Goal: Task Accomplishment & Management: Manage account settings

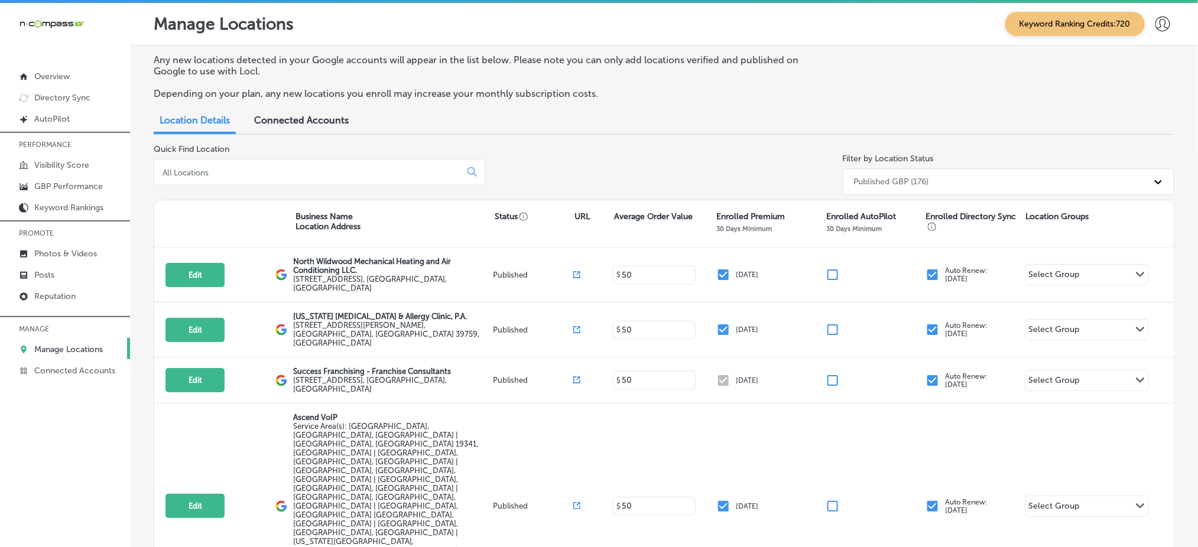
click at [328, 174] on input at bounding box center [309, 172] width 297 height 11
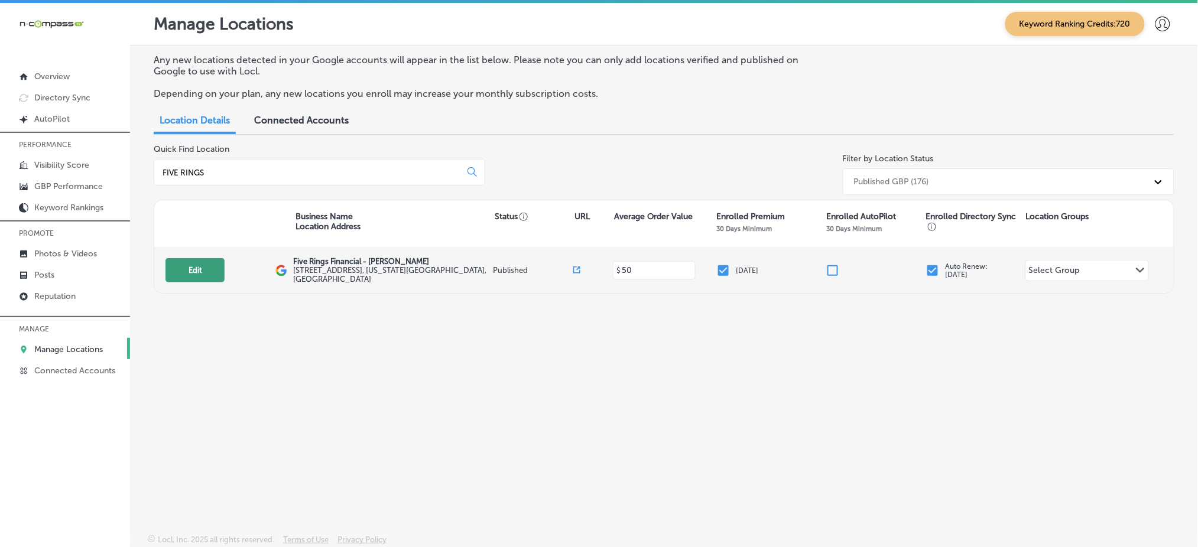
type input "FIVE RINGS"
click at [200, 262] on button "Edit" at bounding box center [195, 270] width 59 height 24
select select "US"
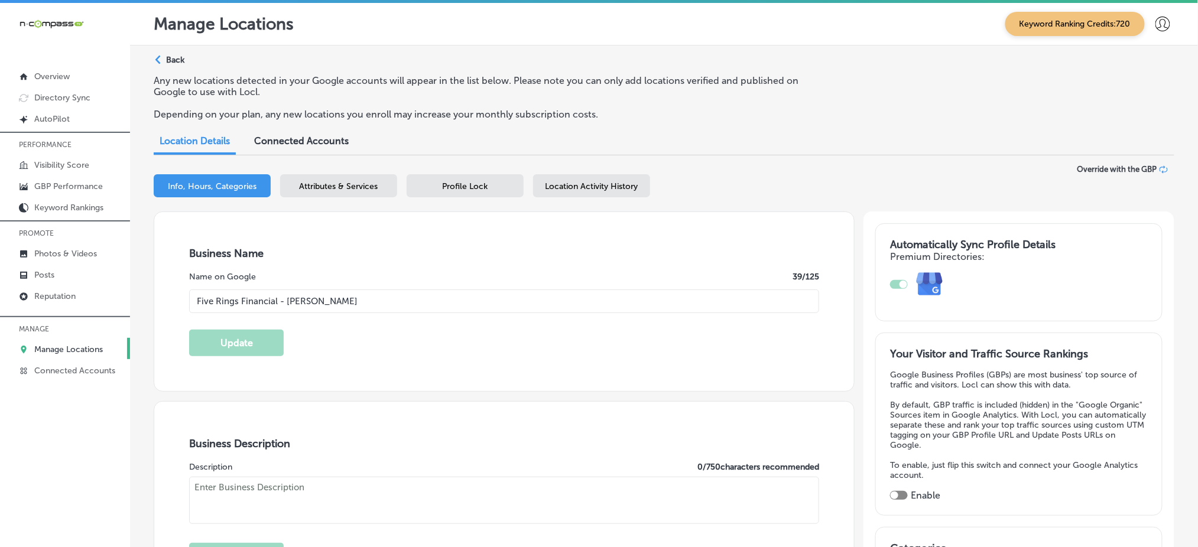
type input "Five Rings Financial - [PERSON_NAME]"
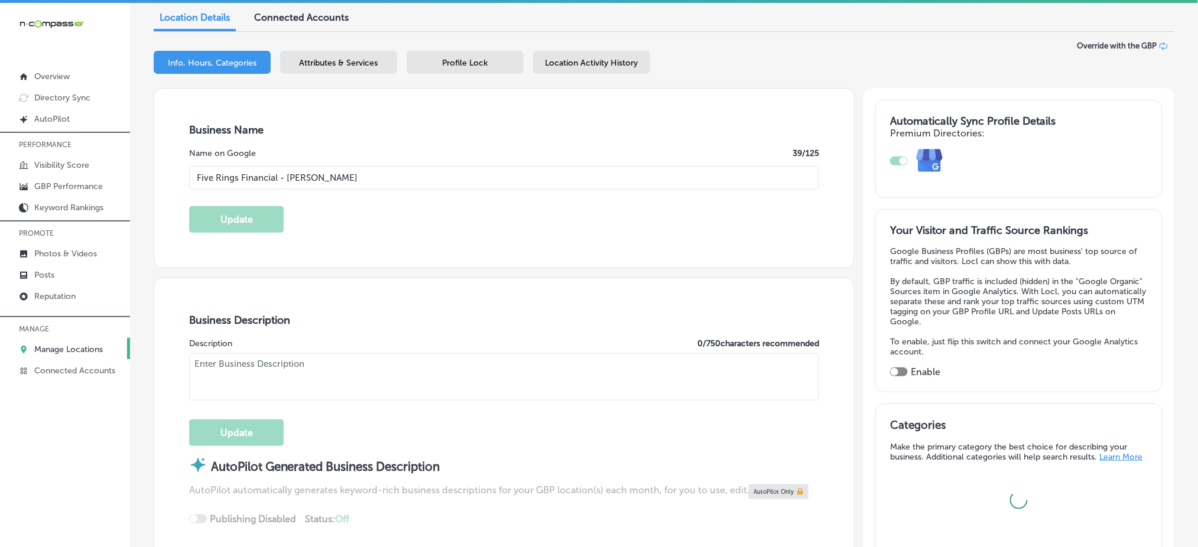
type input "[STREET_ADDRESS]"
type input "[US_STATE][GEOGRAPHIC_DATA]"
type input "23452"
type input "US"
type input "[URL][DOMAIN_NAME]"
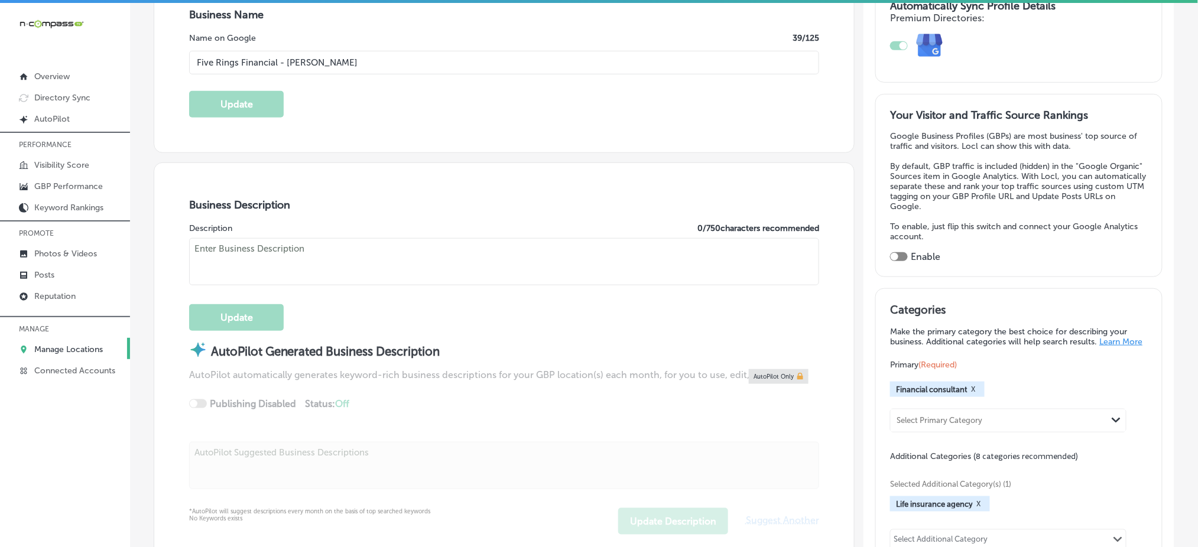
checkbox input "true"
type textarea "As an Exec VP with Five Rings Financial, I specialize in helping Individuals, F…"
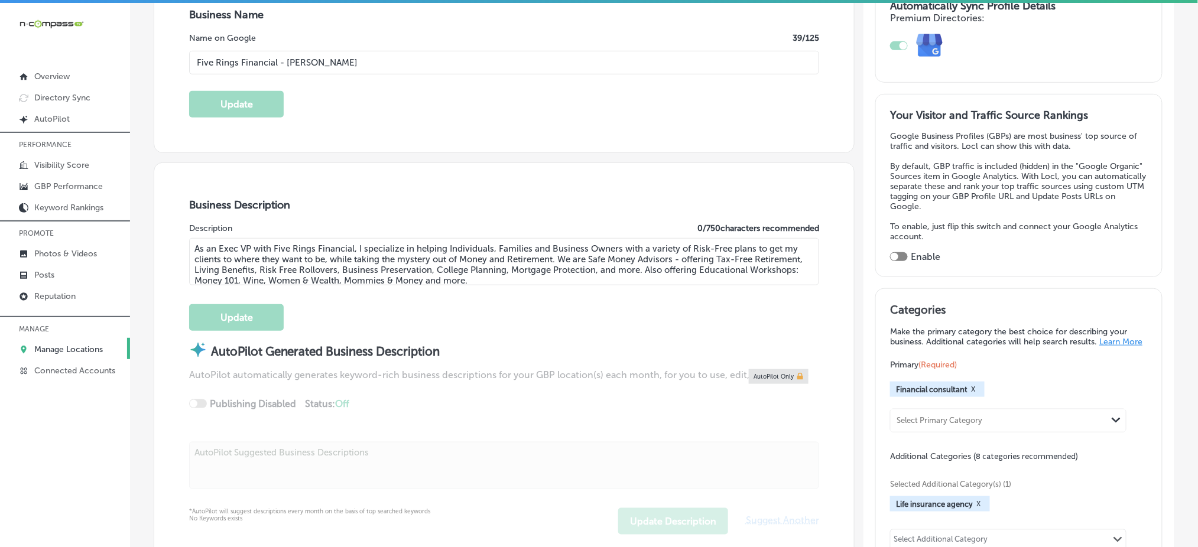
type input "[PHONE_NUMBER]"
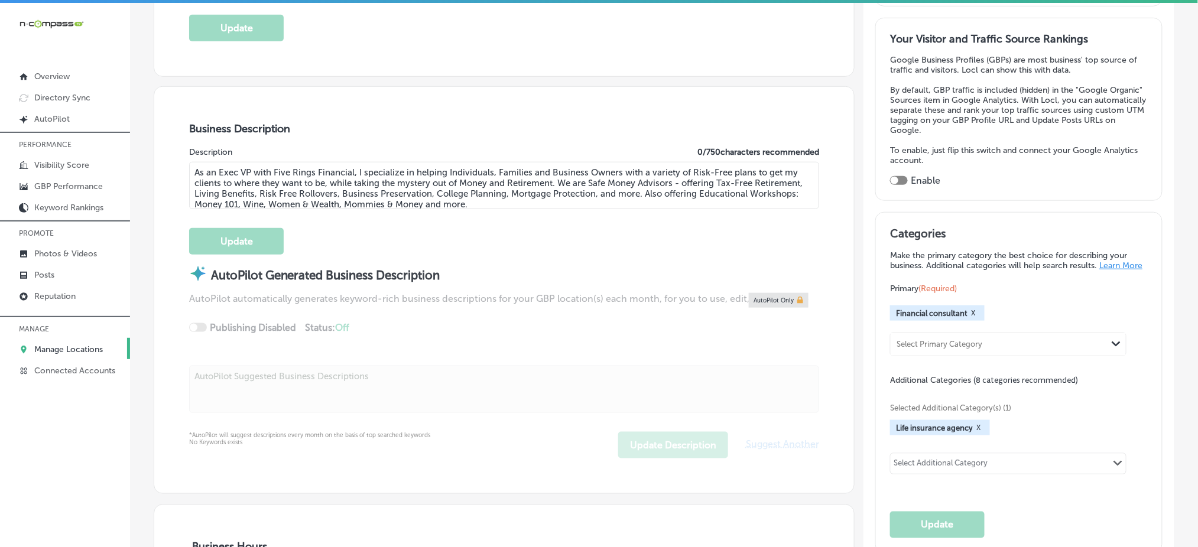
select select "US"
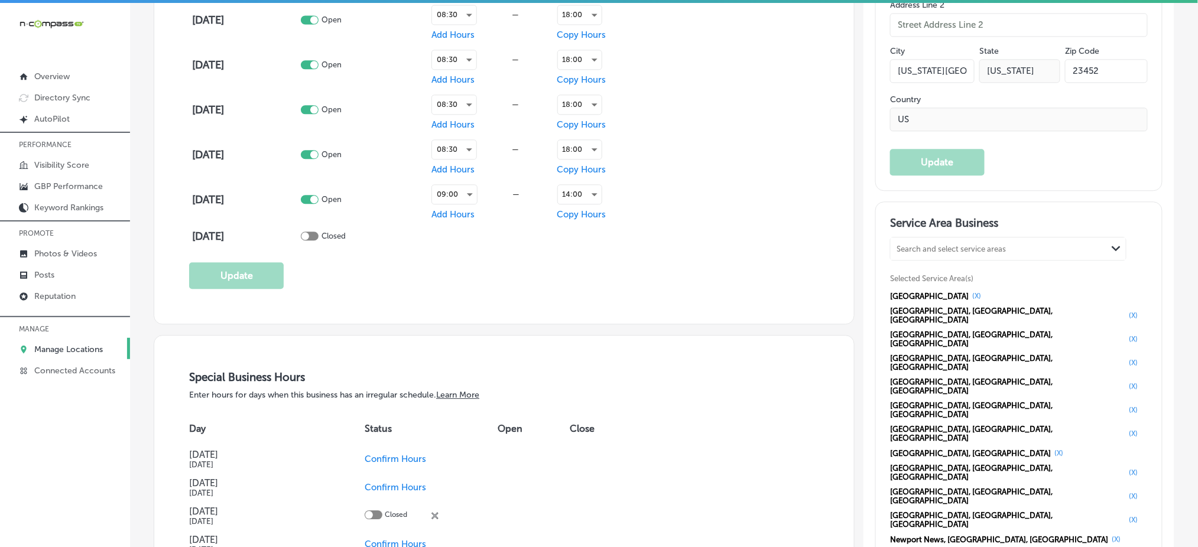
scroll to position [1024, 0]
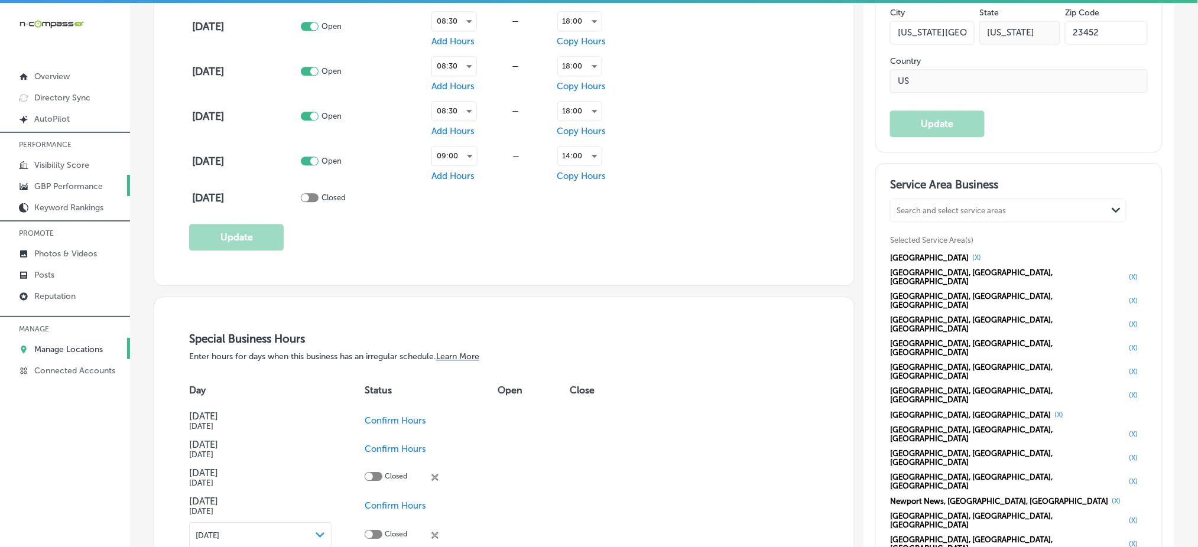
click at [79, 186] on p "GBP Performance" at bounding box center [68, 186] width 69 height 10
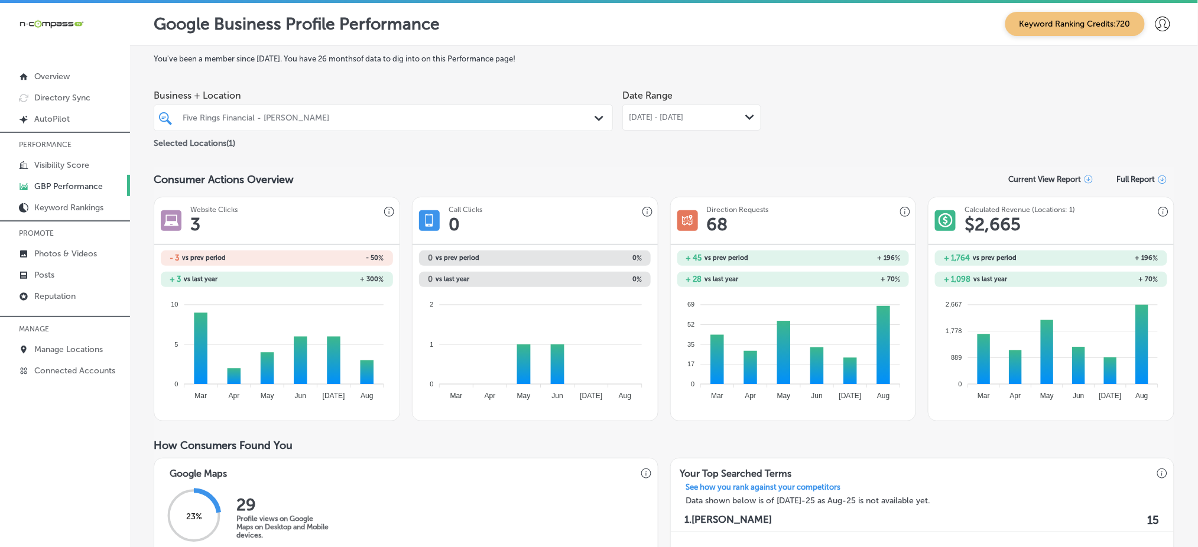
click at [297, 116] on div "Five Rings Financial - [PERSON_NAME]" at bounding box center [389, 118] width 413 height 10
click at [698, 105] on div "[DATE] - [DATE] Path Created with Sketch." at bounding box center [691, 118] width 139 height 26
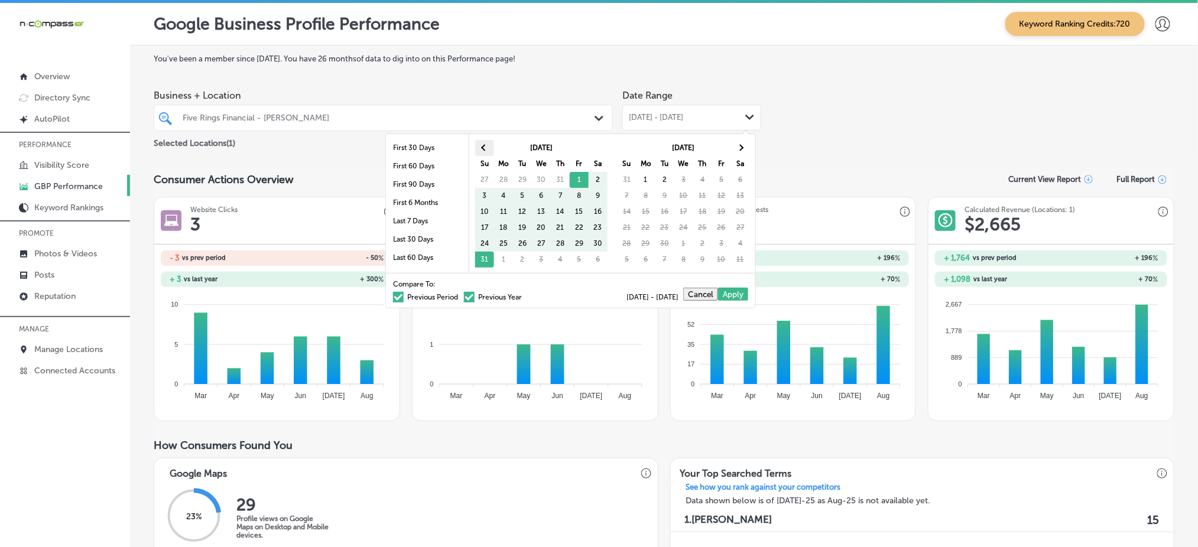
click at [481, 151] on th at bounding box center [484, 148] width 19 height 16
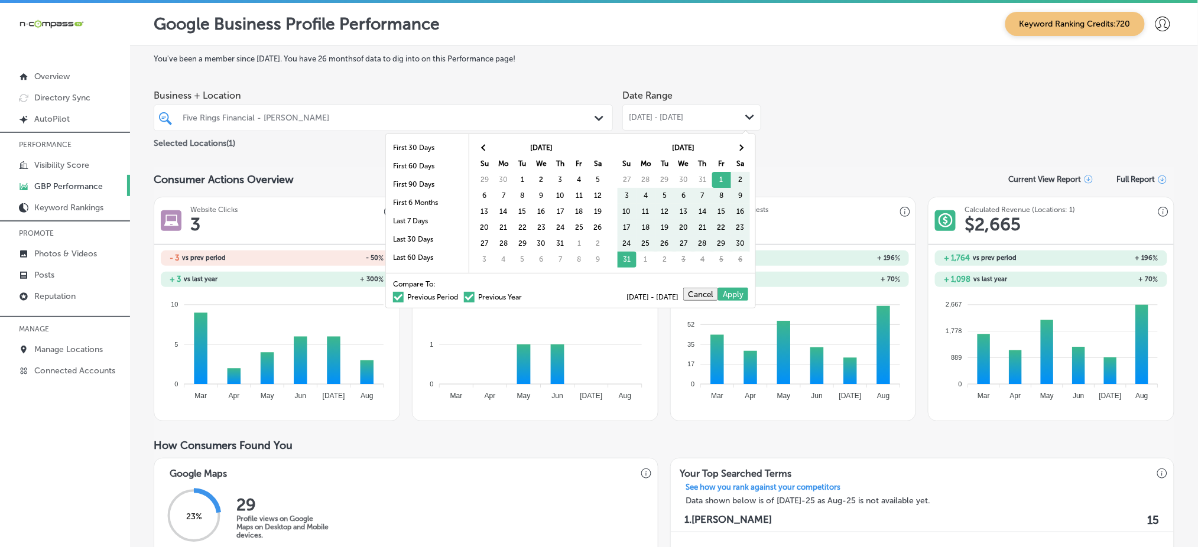
click at [481, 151] on th at bounding box center [484, 148] width 19 height 16
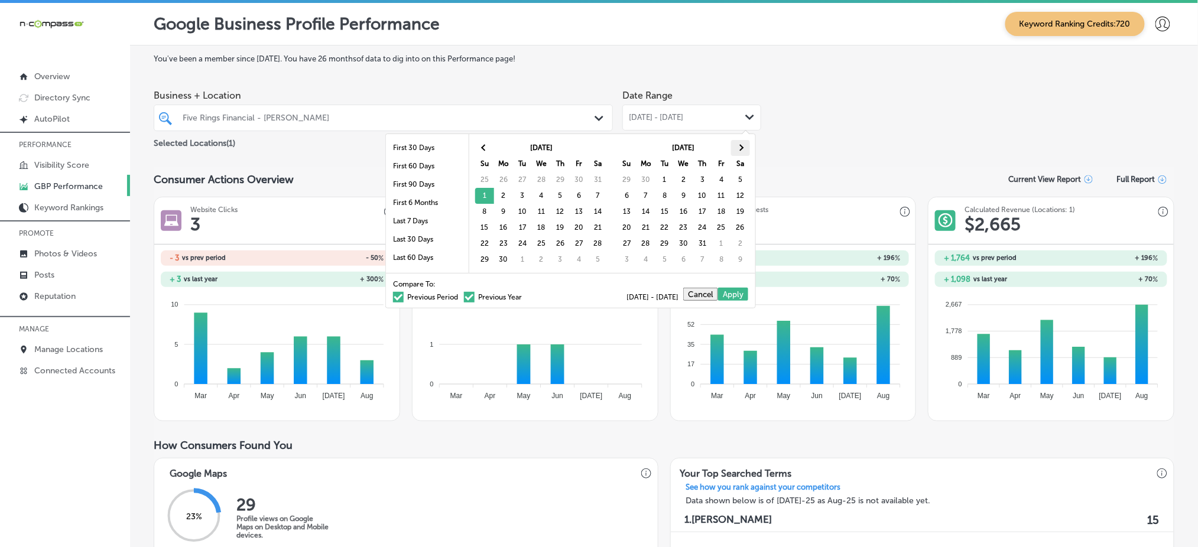
click at [742, 150] on th at bounding box center [740, 148] width 19 height 16
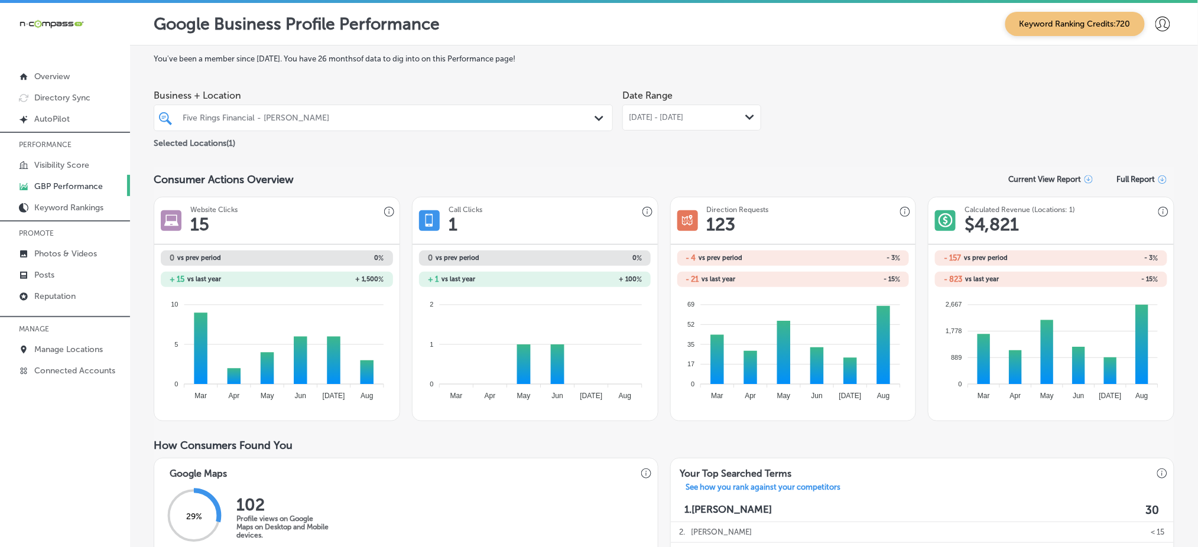
click at [669, 118] on span "[DATE] - [DATE]" at bounding box center [656, 117] width 54 height 9
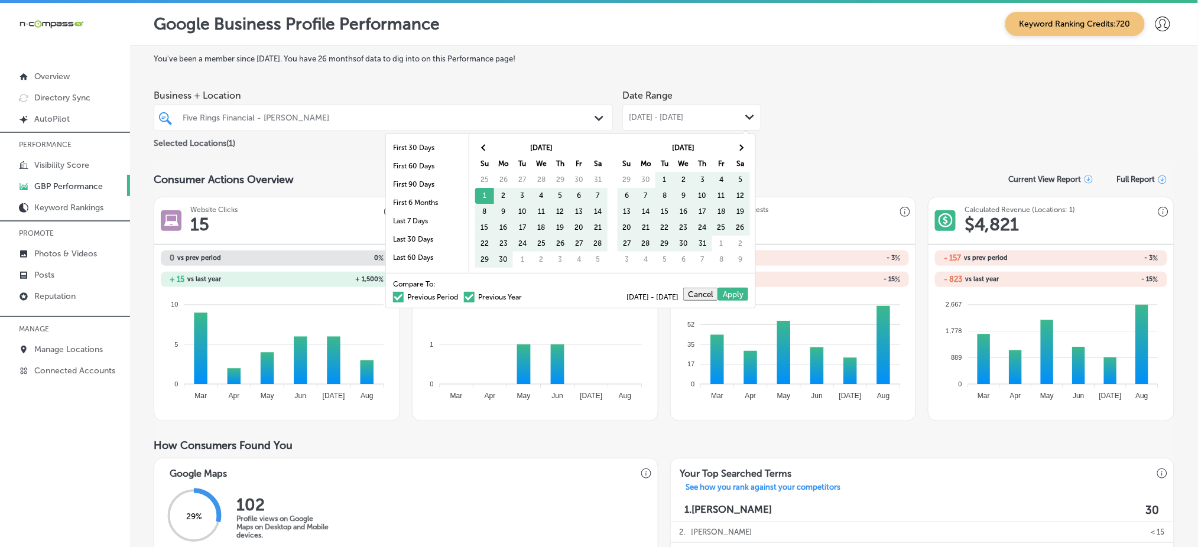
click at [393, 301] on span at bounding box center [398, 297] width 11 height 11
click at [460, 296] on input "Previous Period" at bounding box center [460, 296] width 0 height 0
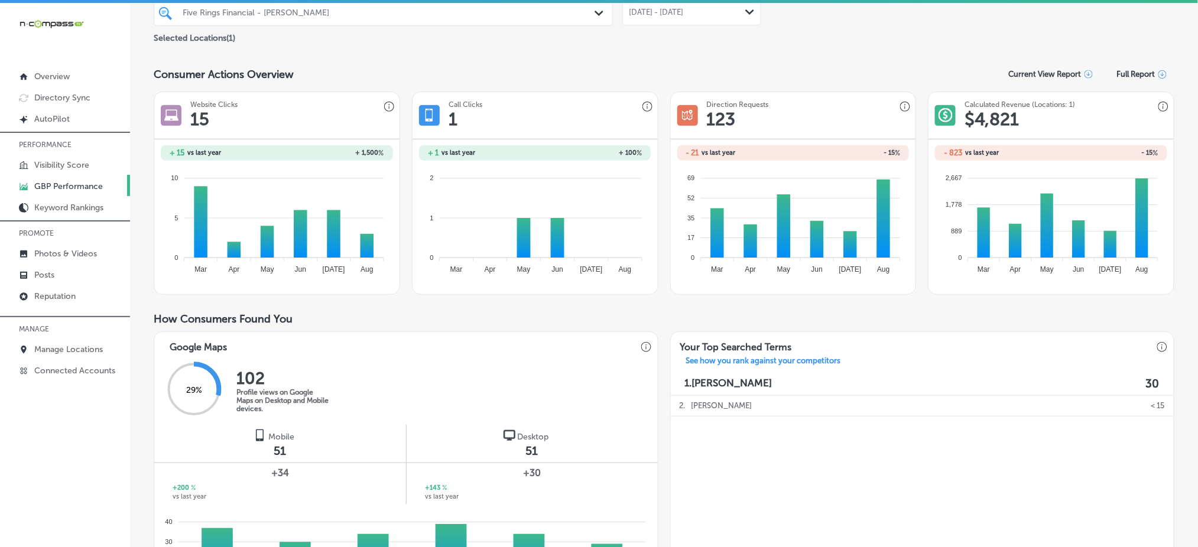
scroll to position [49, 0]
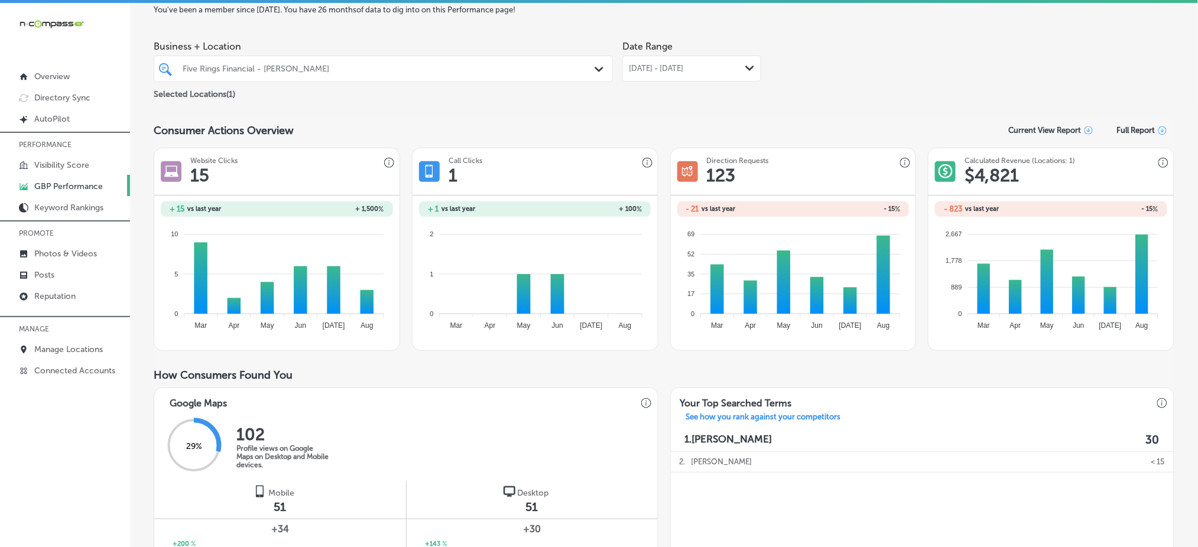
click at [658, 73] on div "[DATE] - [DATE] Path Created with Sketch." at bounding box center [691, 69] width 139 height 26
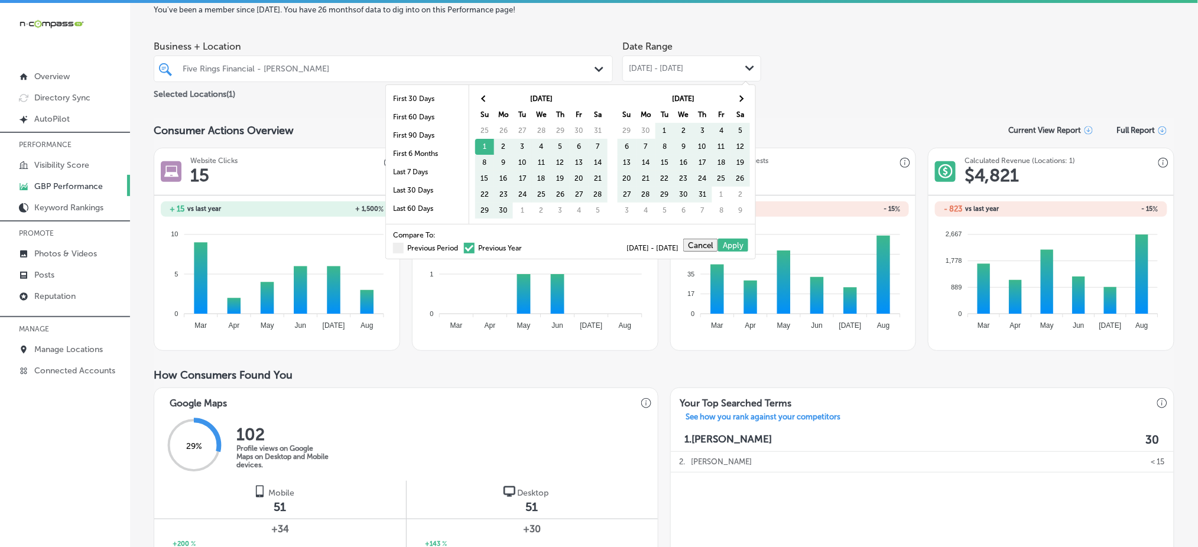
click at [464, 246] on span at bounding box center [469, 248] width 11 height 11
click at [524, 246] on input "Previous Year" at bounding box center [524, 246] width 0 height 0
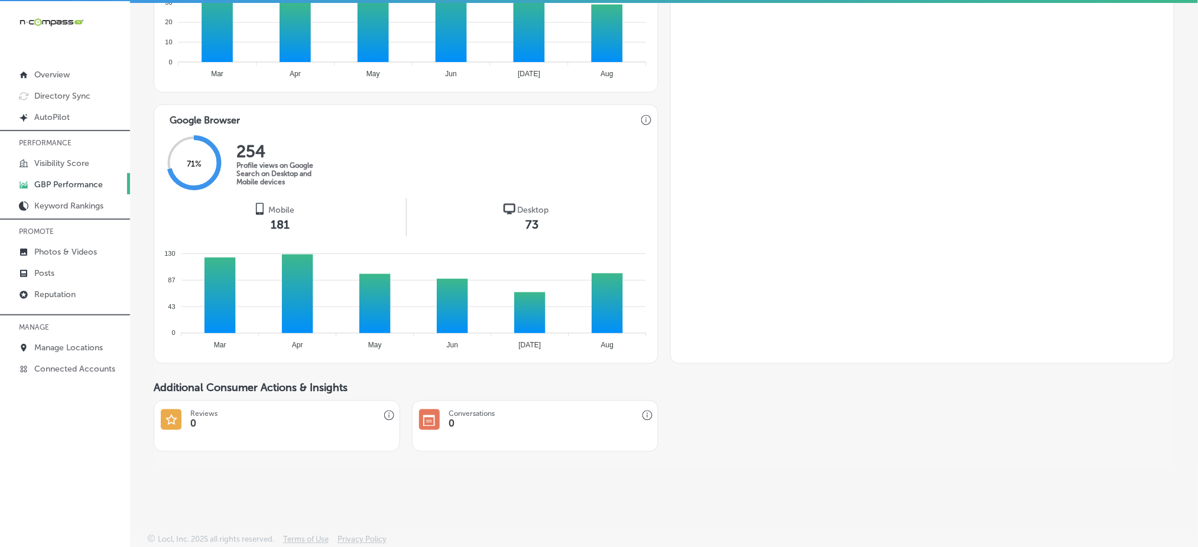
scroll to position [2, 0]
